Goal: Find specific page/section: Find specific page/section

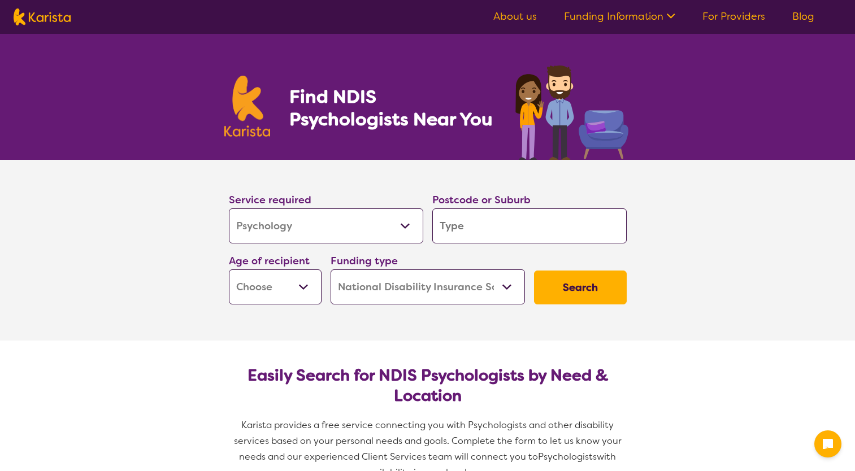
select select "Psychology"
select select "NDIS"
select select "Psychology"
select select "NDIS"
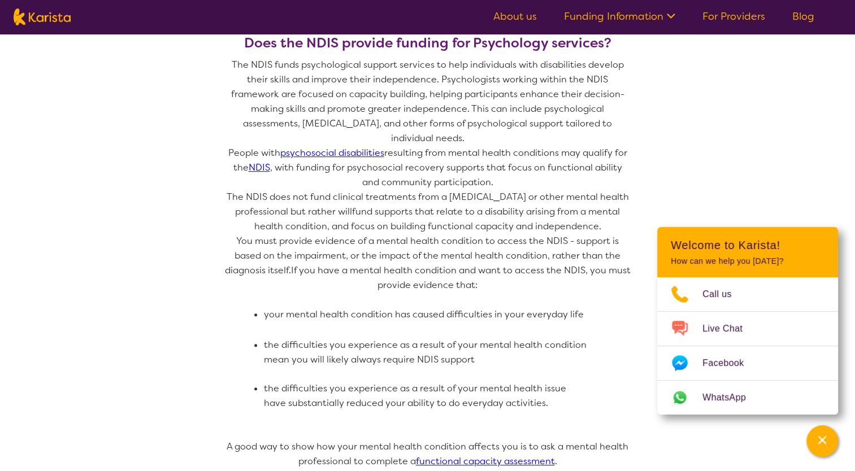
scroll to position [621, 0]
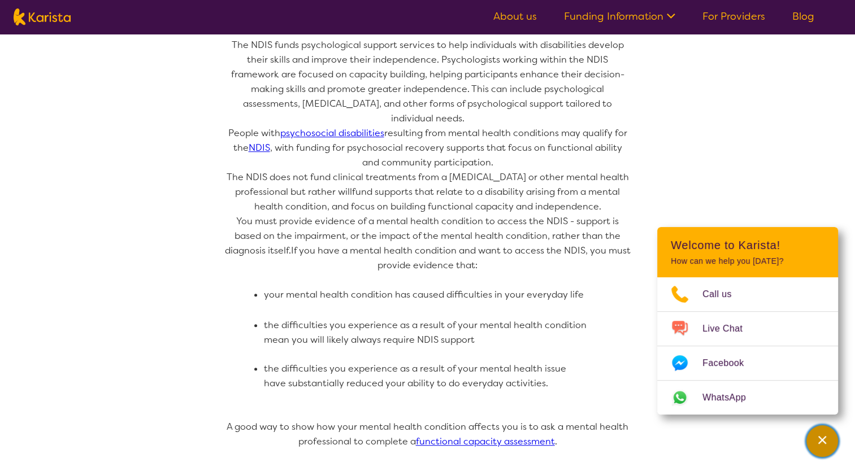
click at [821, 443] on icon "Channel Menu" at bounding box center [821, 439] width 11 height 11
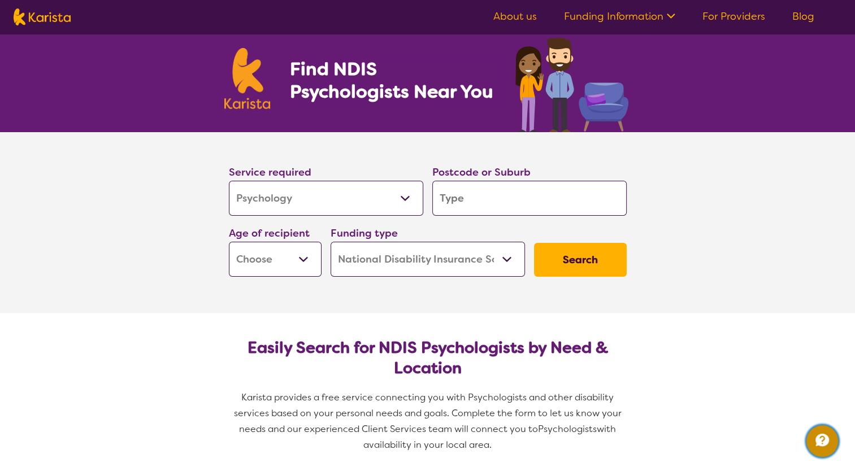
scroll to position [0, 0]
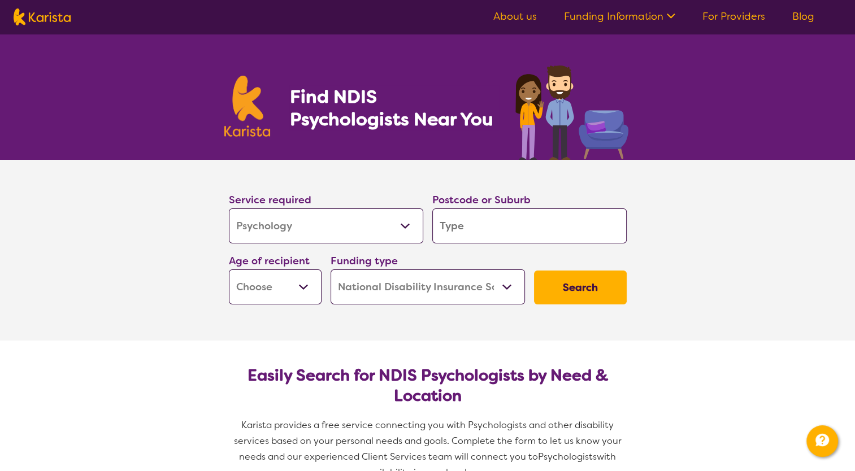
click at [522, 15] on link "About us" at bounding box center [514, 17] width 43 height 14
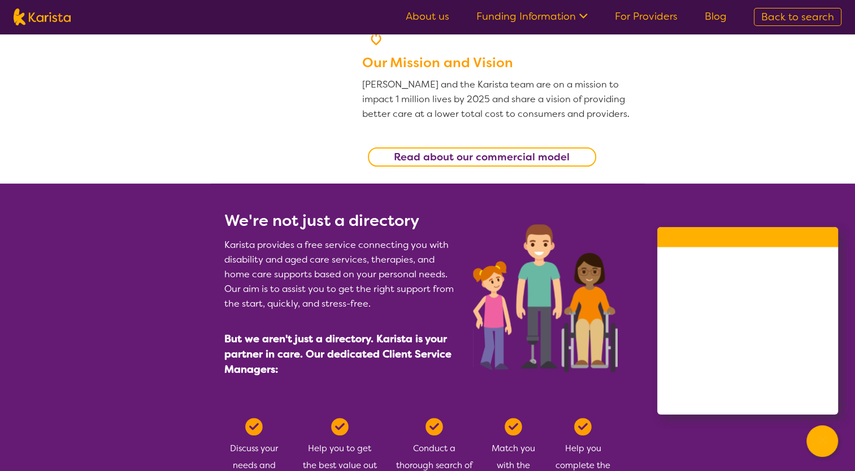
scroll to position [339, 0]
